Goal: Task Accomplishment & Management: Use online tool/utility

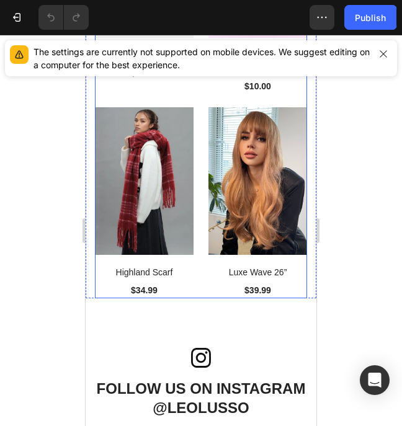
scroll to position [5082, 0]
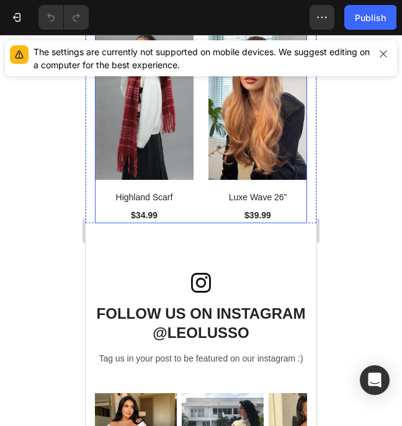
click at [201, 219] on div at bounding box center [200, 221] width 25 height 4
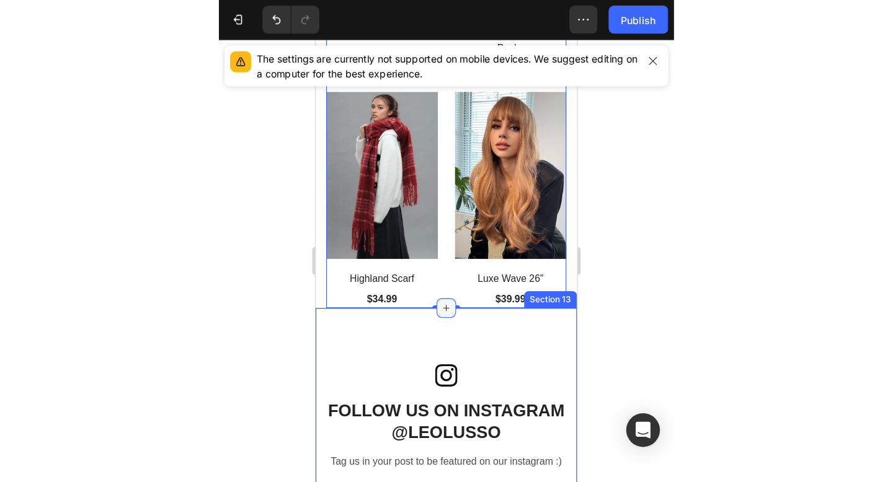
scroll to position [5013, 0]
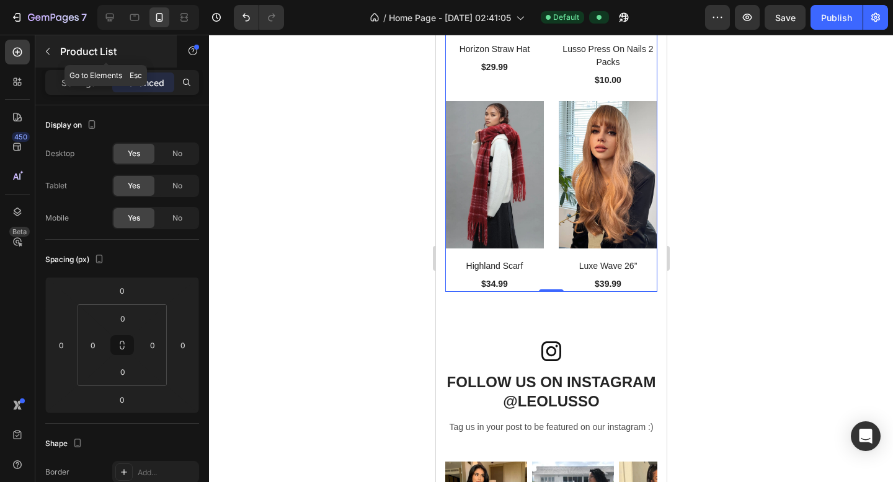
click at [51, 47] on icon "button" at bounding box center [48, 51] width 10 height 10
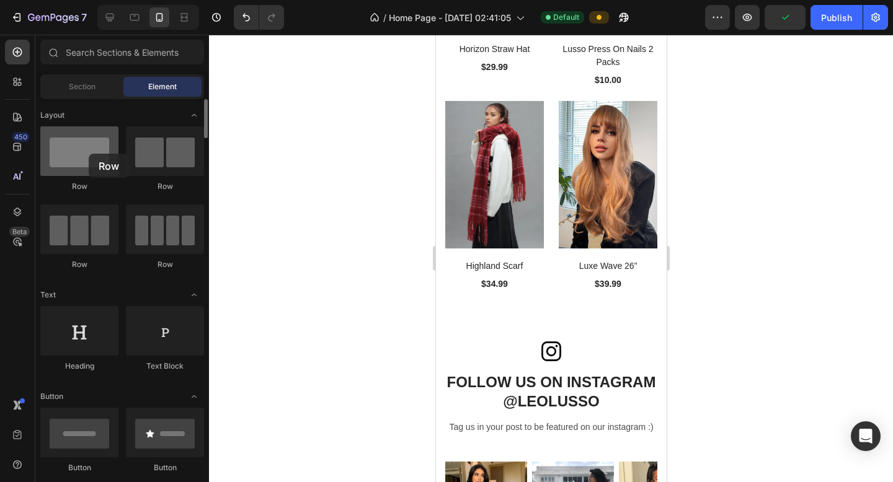
drag, startPoint x: 89, startPoint y: 166, endPoint x: 77, endPoint y: 151, distance: 19.1
click at [77, 151] on div at bounding box center [79, 151] width 78 height 50
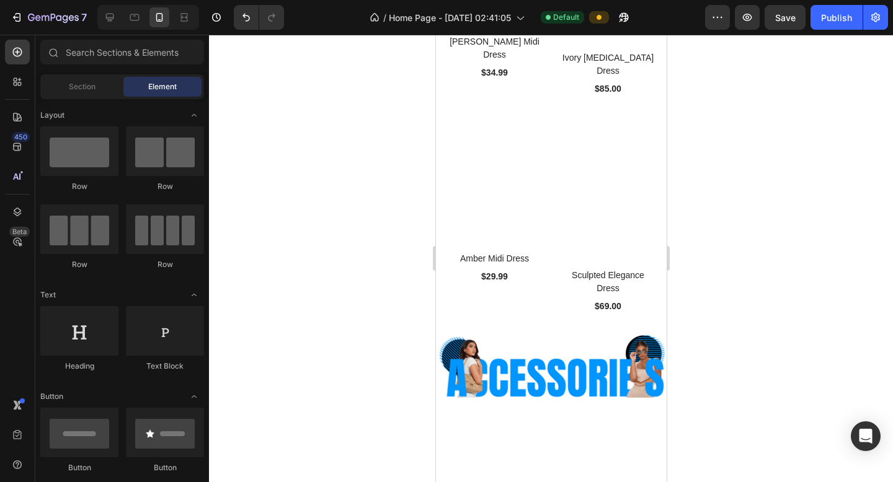
scroll to position [4120, 0]
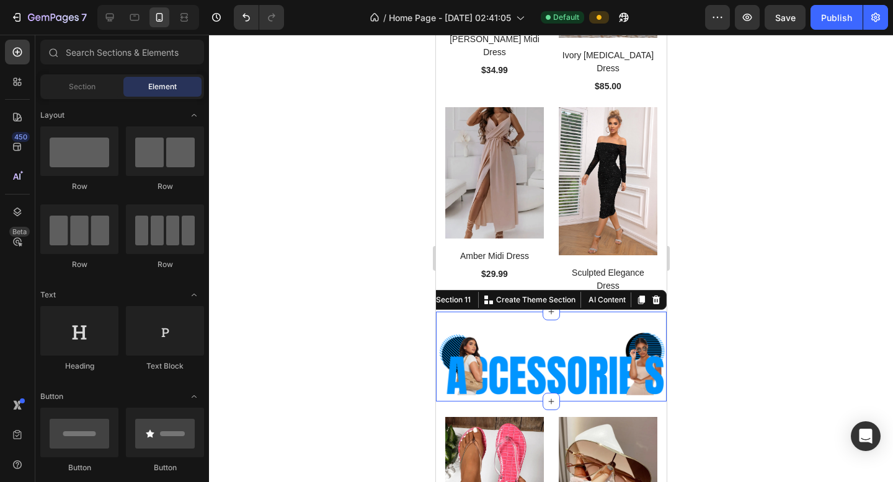
click at [401, 312] on div "Image Section 11 You can create reusable sections Create Theme Section AI Conte…" at bounding box center [550, 357] width 231 height 90
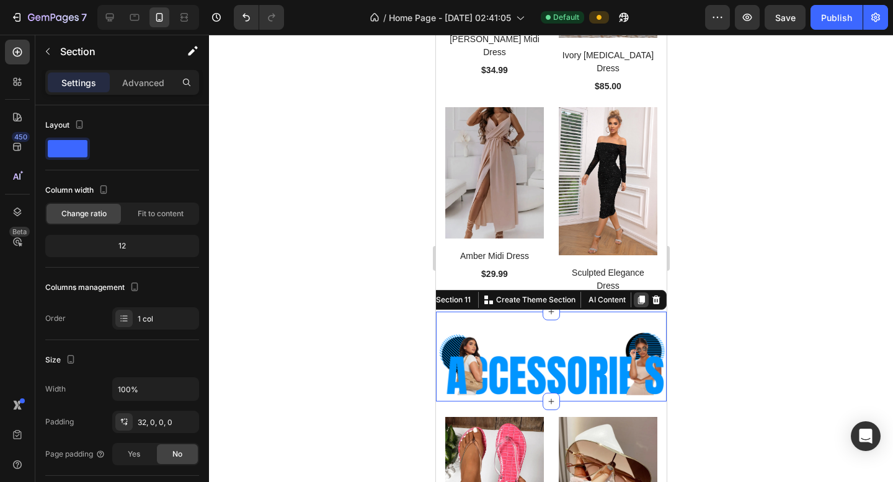
click at [401, 296] on icon at bounding box center [640, 300] width 7 height 9
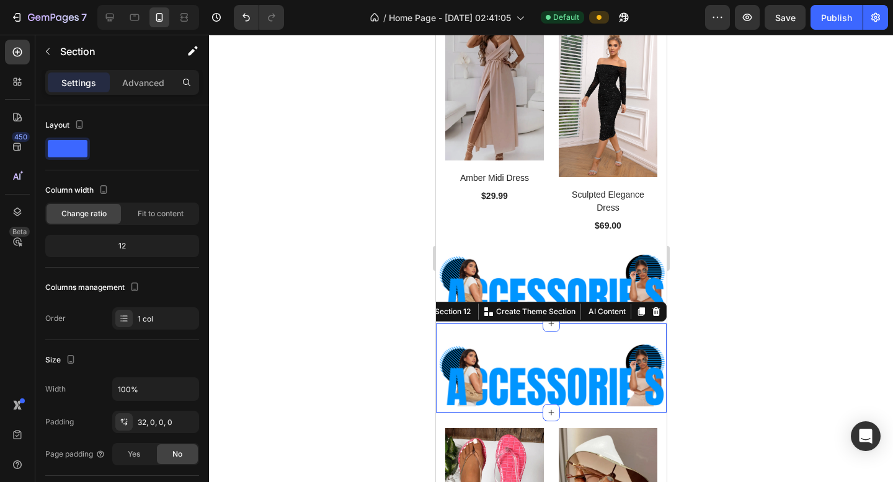
scroll to position [4255, 0]
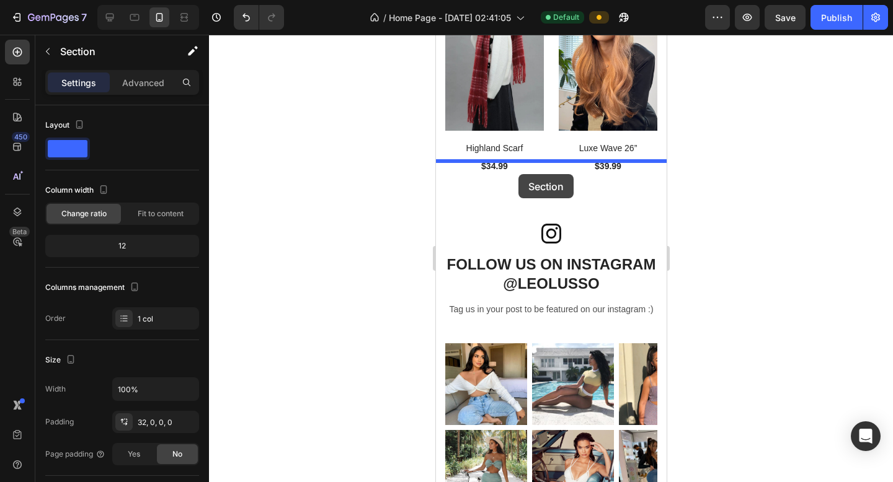
drag, startPoint x: 493, startPoint y: 258, endPoint x: 518, endPoint y: 174, distance: 87.3
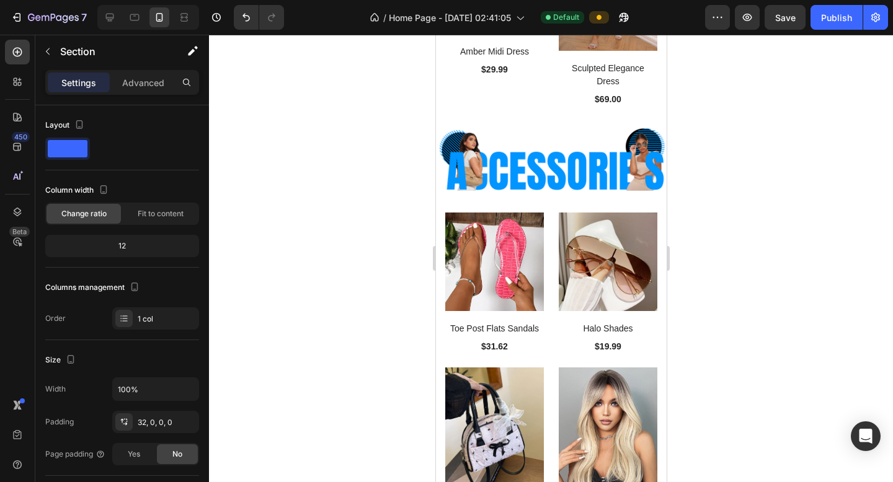
scroll to position [4324, 0]
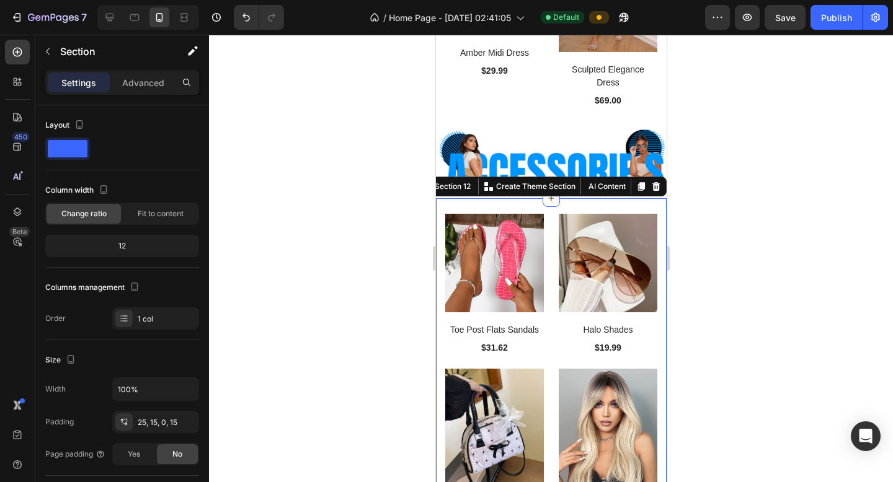
click at [401, 182] on icon at bounding box center [640, 186] width 7 height 9
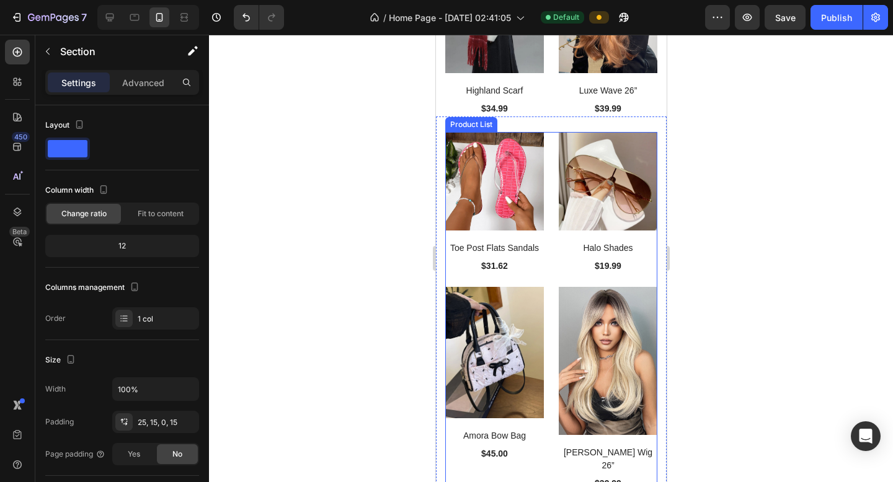
scroll to position [5214, 0]
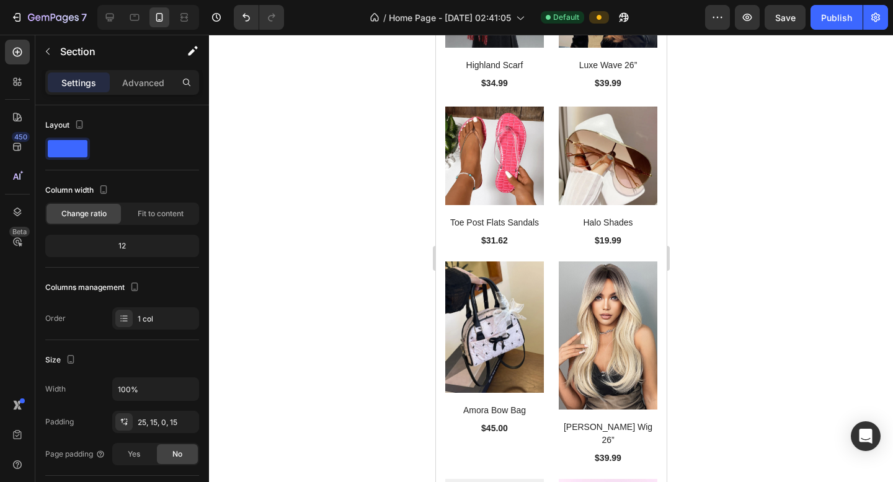
click at [401, 91] on div "(P) Images Toe Post Flats Sandals (P) Title $31.62 (P) Price (P) Price Row Prod…" at bounding box center [550, 489] width 231 height 797
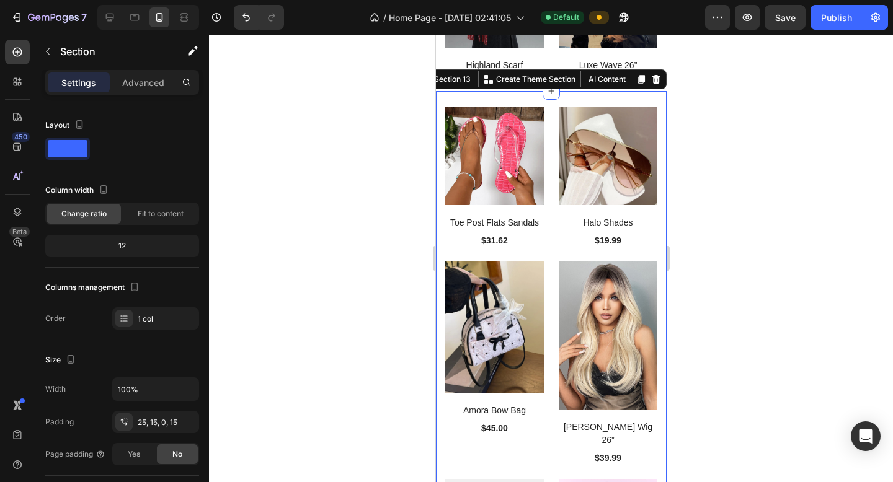
click at [401, 91] on div "(P) Images Toe Post Flats Sandals (P) Title $31.62 (P) Price (P) Price Row Prod…" at bounding box center [550, 489] width 231 height 797
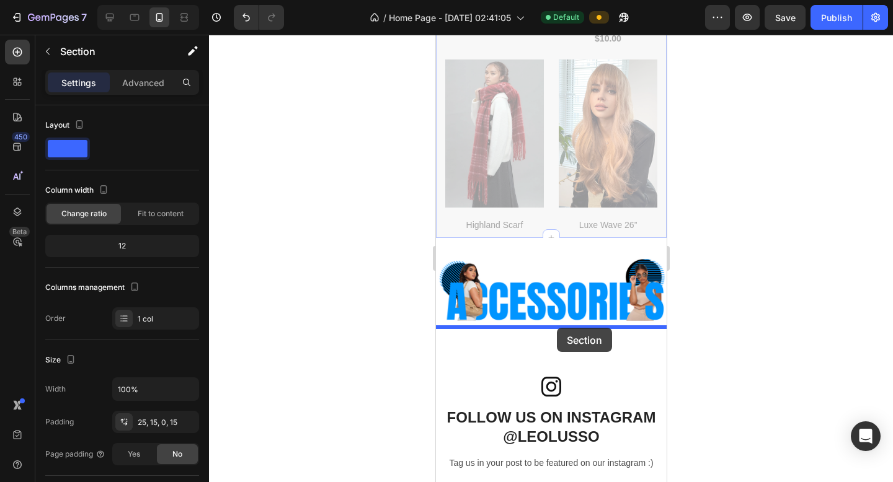
drag, startPoint x: 568, startPoint y: 82, endPoint x: 556, endPoint y: 329, distance: 247.0
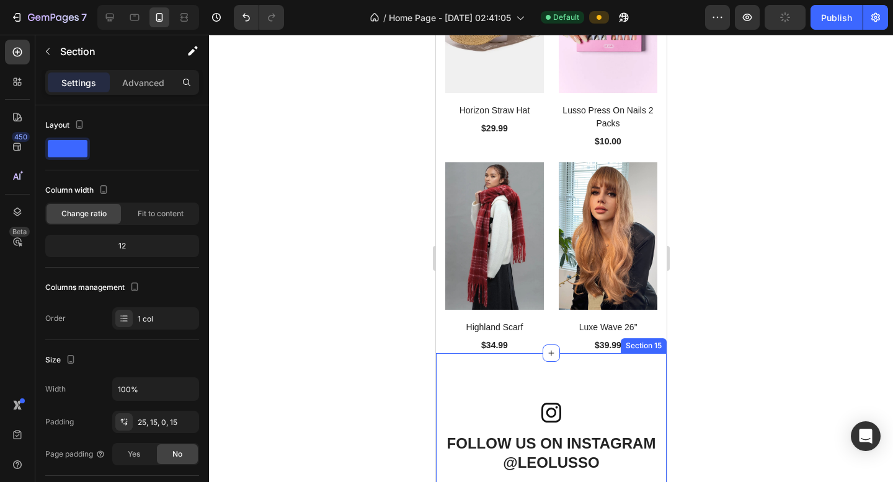
scroll to position [5054, 0]
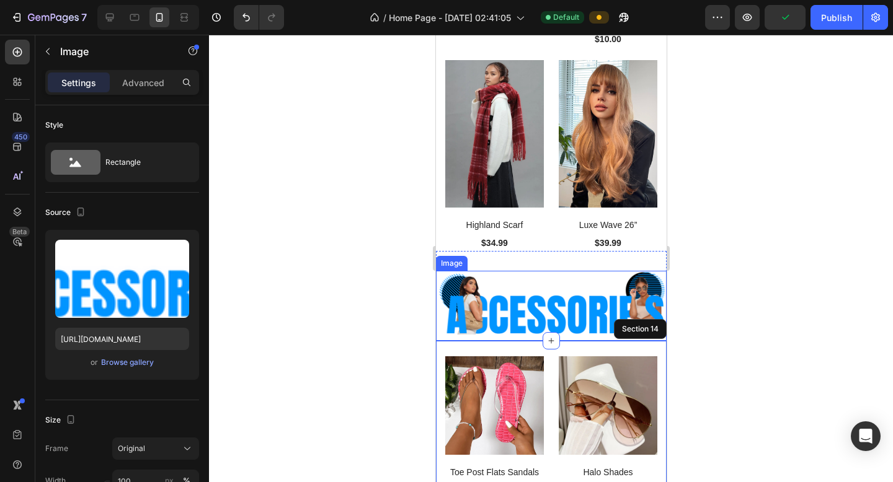
click at [401, 296] on img at bounding box center [550, 303] width 231 height 64
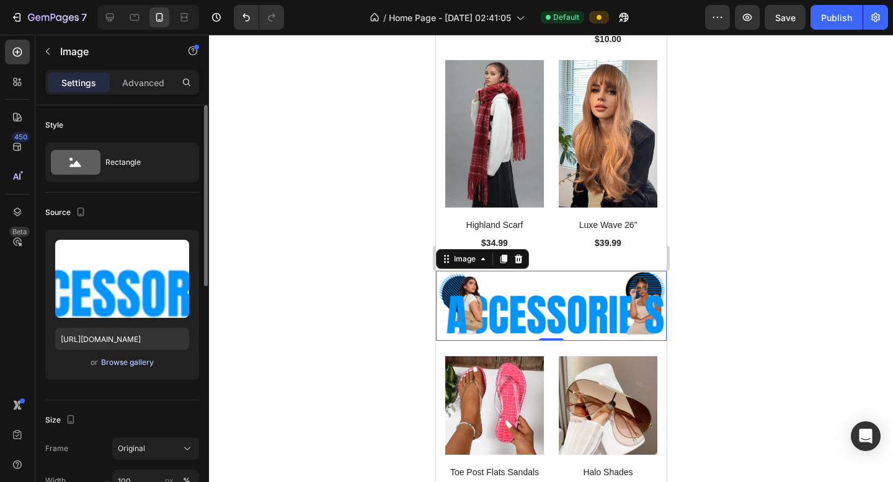
click at [129, 362] on div "Browse gallery" at bounding box center [127, 362] width 53 height 11
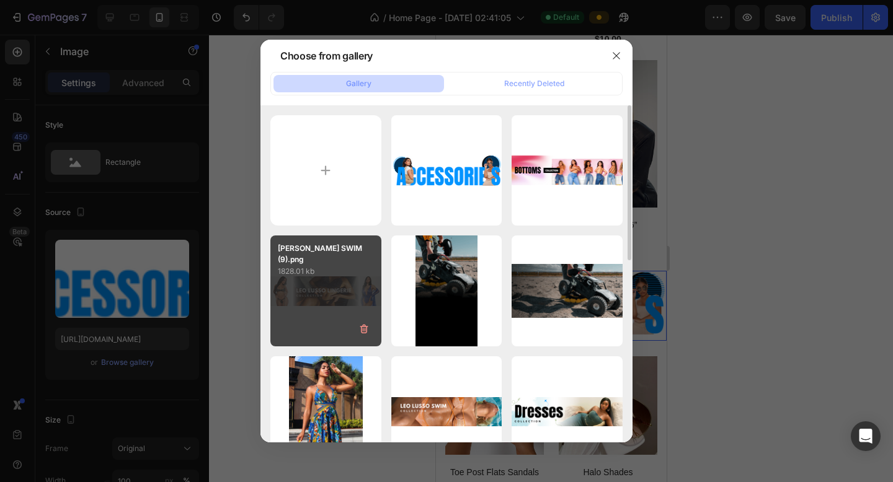
click at [309, 294] on div "[PERSON_NAME] SWIM (9).png 1828.01 kb" at bounding box center [325, 291] width 111 height 111
type input "[URL][DOMAIN_NAME]"
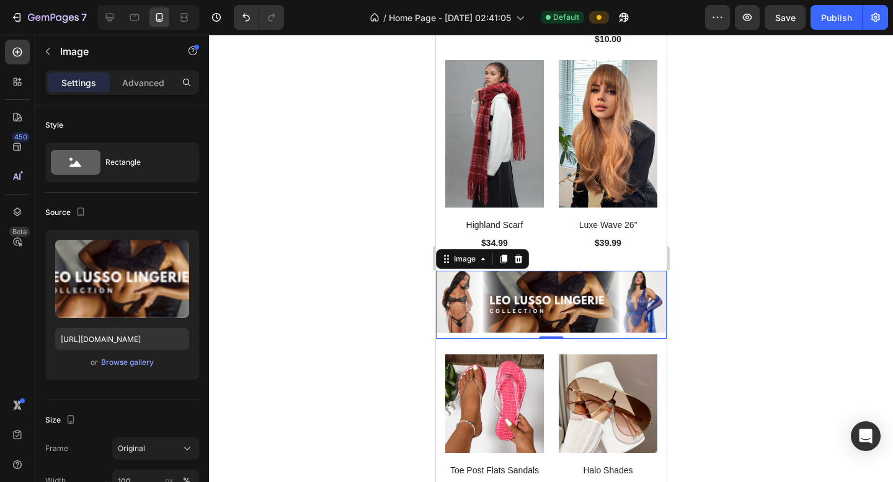
click at [358, 271] on div at bounding box center [551, 259] width 684 height 448
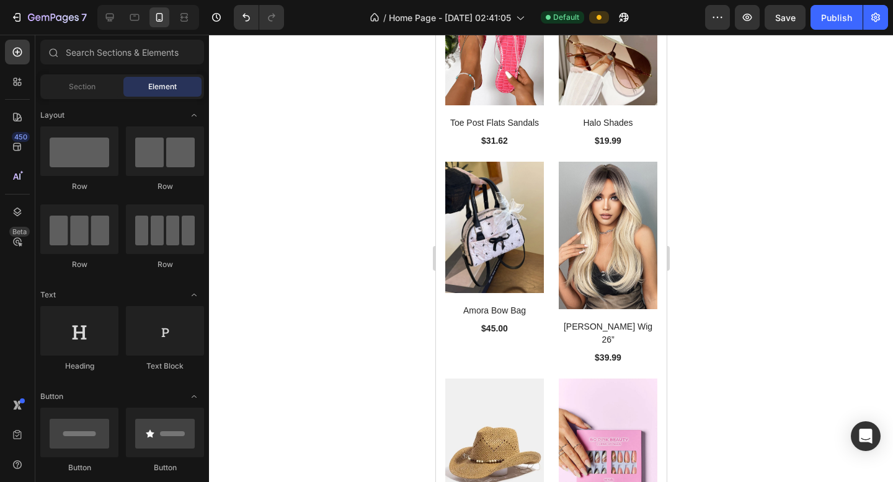
scroll to position [5394, 0]
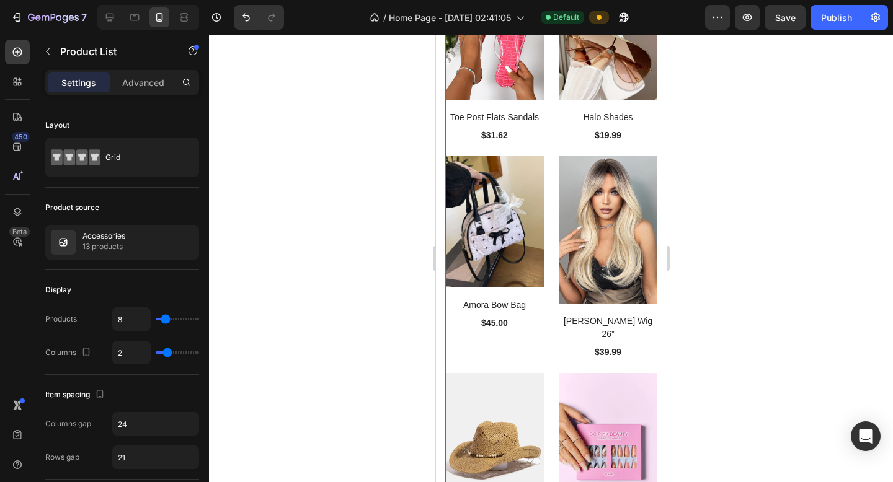
click at [401, 236] on div "(P) Images Toe Post Flats Sandals (P) Title $31.62 (P) Price (P) Price Row Prod…" at bounding box center [550, 391] width 212 height 781
click at [401, 227] on div "(P) Images Toe Post Flats Sandals (P) Title $31.62 (P) Price (P) Price Row Prod…" at bounding box center [550, 391] width 212 height 781
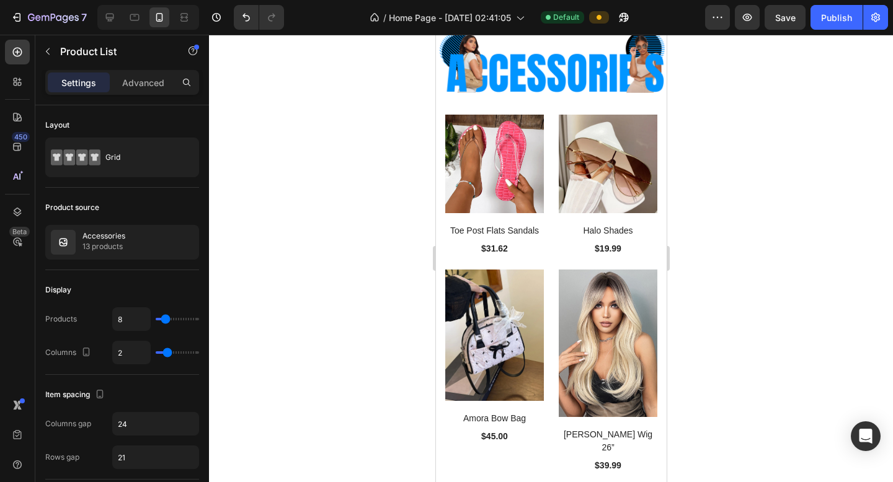
scroll to position [4363, 0]
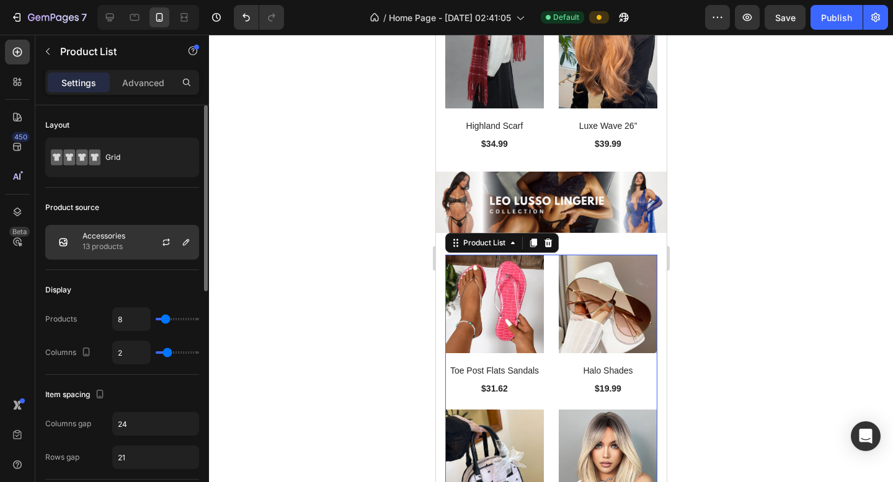
click at [130, 246] on div "Accessories 13 products" at bounding box center [122, 242] width 154 height 35
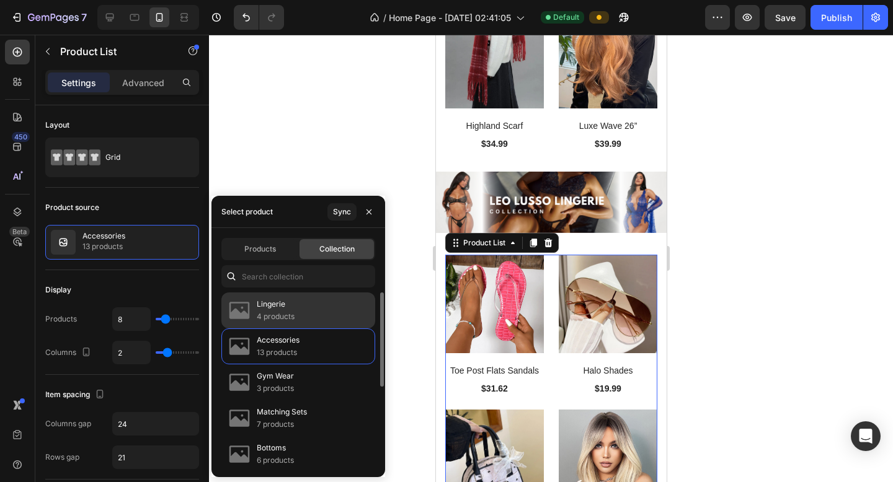
click at [281, 308] on p "Lingerie" at bounding box center [276, 304] width 38 height 12
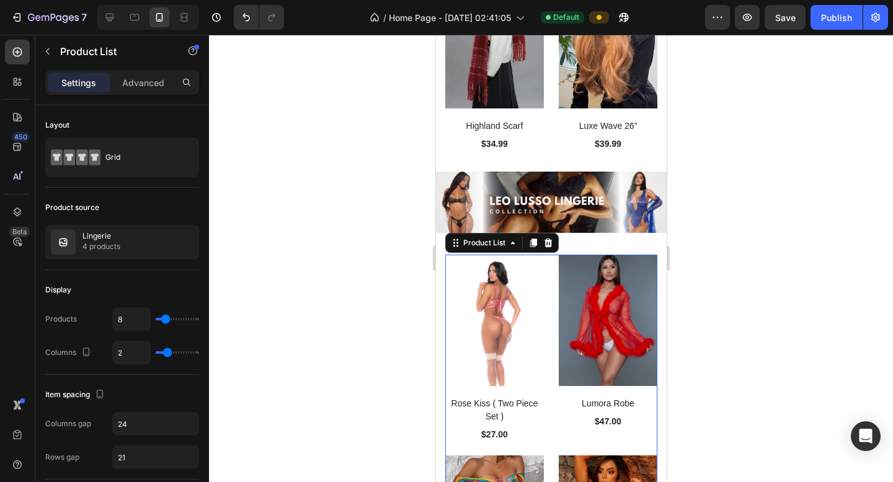
click at [373, 146] on div at bounding box center [551, 259] width 684 height 448
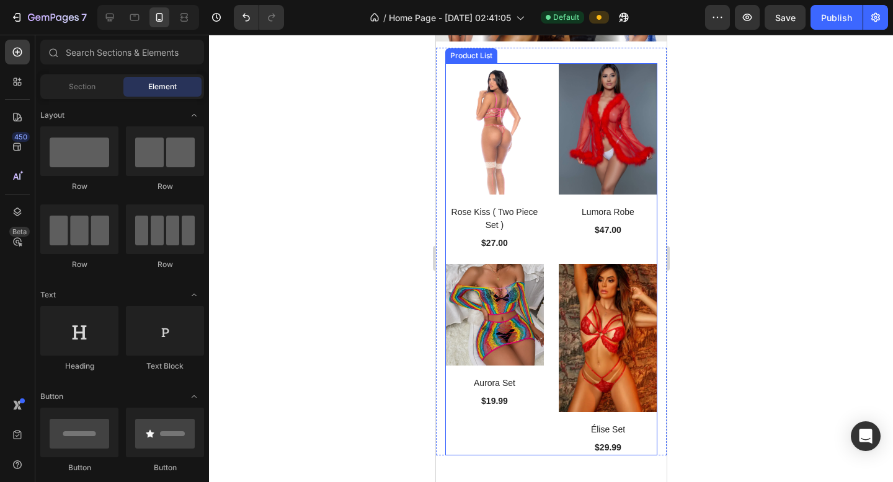
scroll to position [4550, 0]
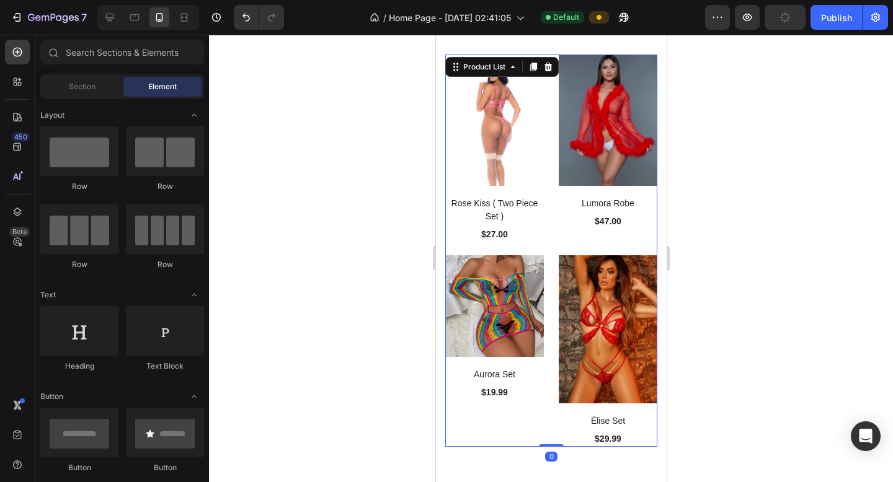
click at [401, 299] on div "(P) Images Rose Kiss ( Two Piece Set ) (P) Title $27.00 (P) Price (P) Price Row…" at bounding box center [550, 251] width 212 height 392
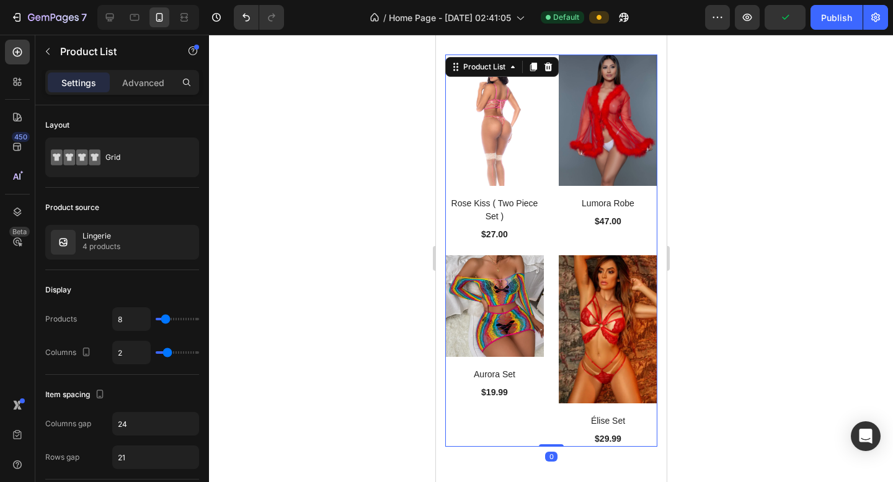
click at [401, 213] on div "(P) Images Rose Kiss ( Two Piece Set ) (P) Title $27.00 (P) Price (P) Price Row…" at bounding box center [550, 251] width 212 height 392
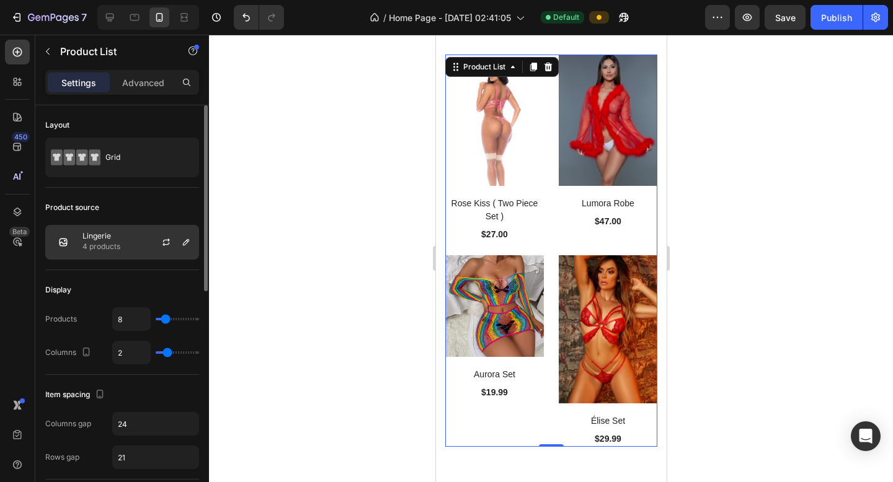
click at [119, 237] on p "Lingerie" at bounding box center [101, 236] width 38 height 9
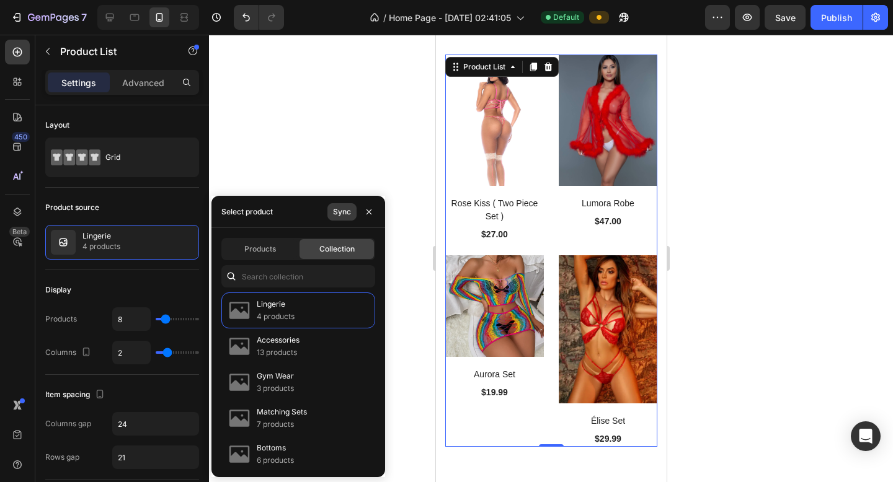
click at [348, 218] on button "Sync" at bounding box center [341, 211] width 29 height 17
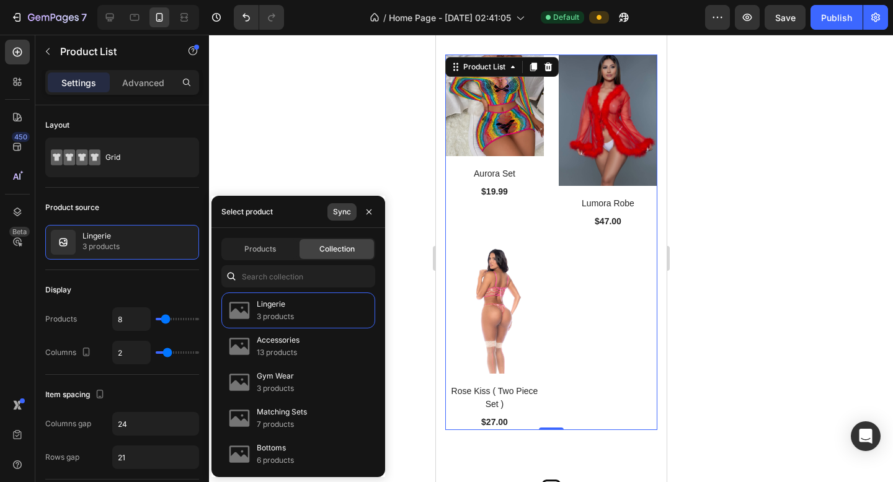
click at [350, 208] on div "Sync" at bounding box center [342, 211] width 18 height 11
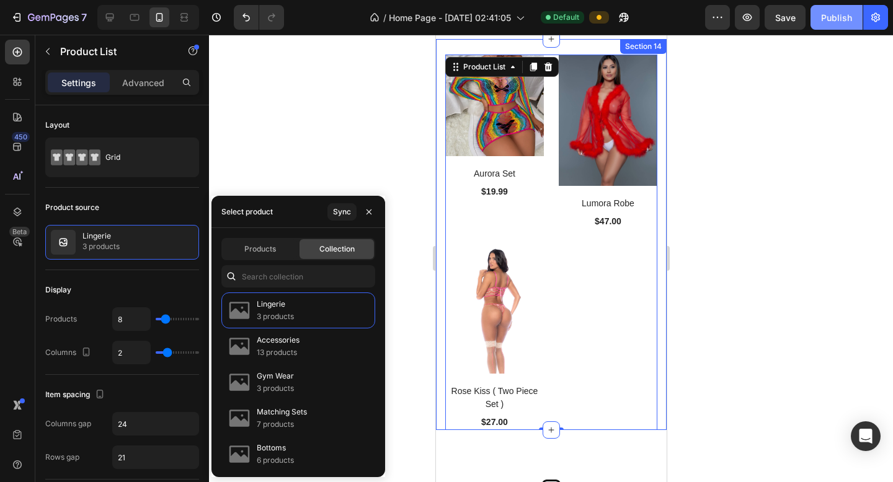
click at [401, 17] on div "Publish" at bounding box center [836, 17] width 31 height 13
